Goal: Task Accomplishment & Management: Manage account settings

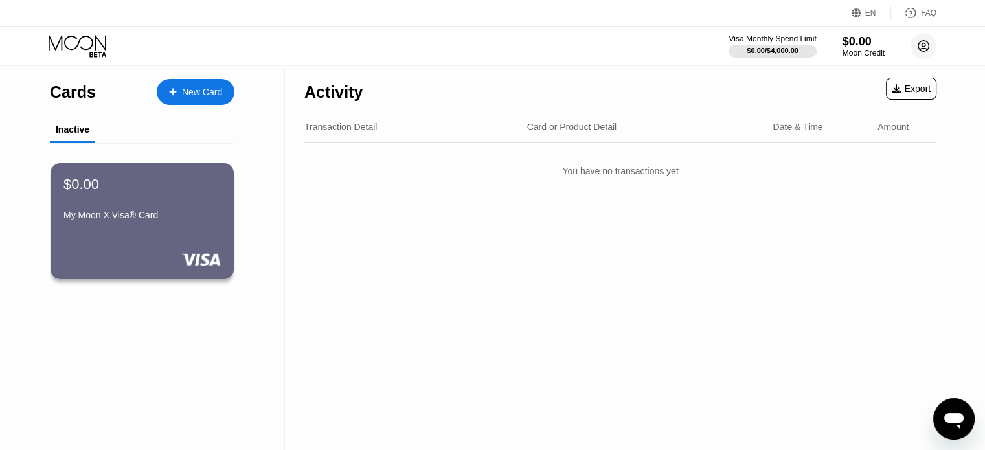
click at [929, 45] on circle at bounding box center [924, 46] width 26 height 26
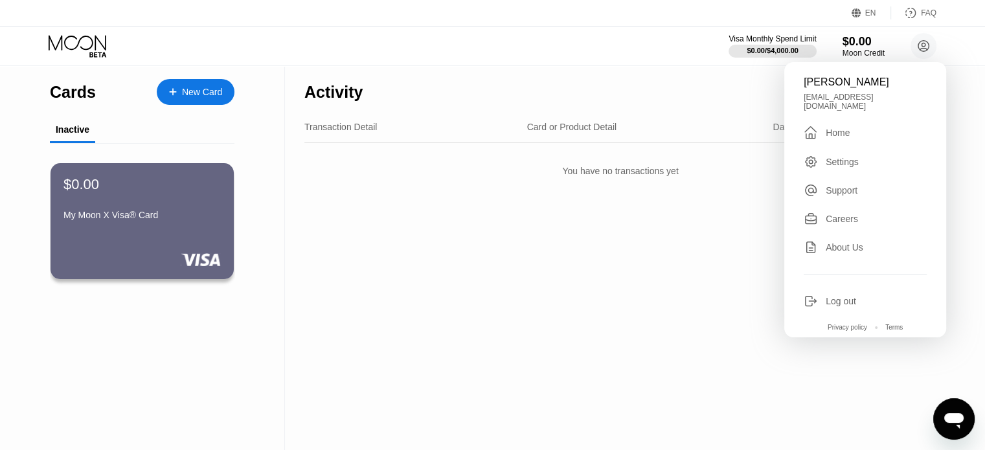
click at [848, 296] on div "Log out" at bounding box center [841, 301] width 30 height 10
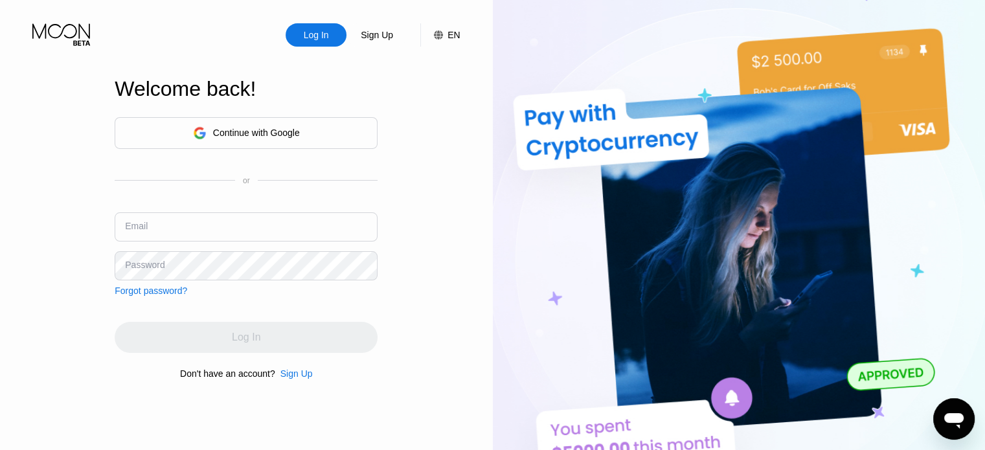
click at [303, 123] on div "Continue with Google" at bounding box center [246, 133] width 263 height 32
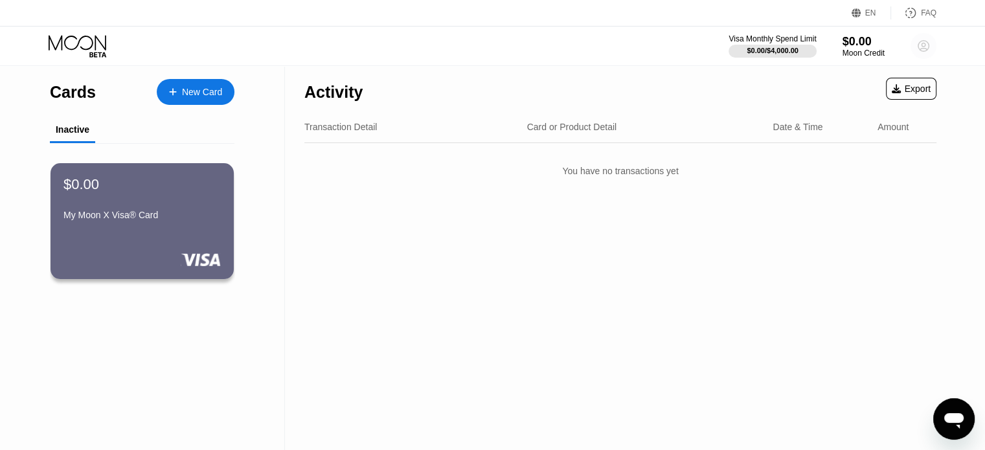
click at [921, 48] on icon at bounding box center [923, 46] width 7 height 7
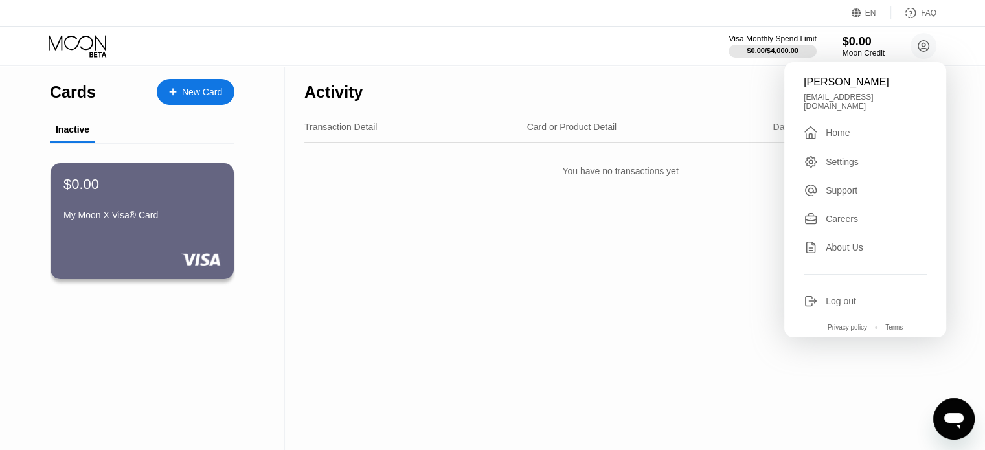
click at [847, 300] on div "Log out" at bounding box center [841, 301] width 30 height 10
